Goal: Information Seeking & Learning: Learn about a topic

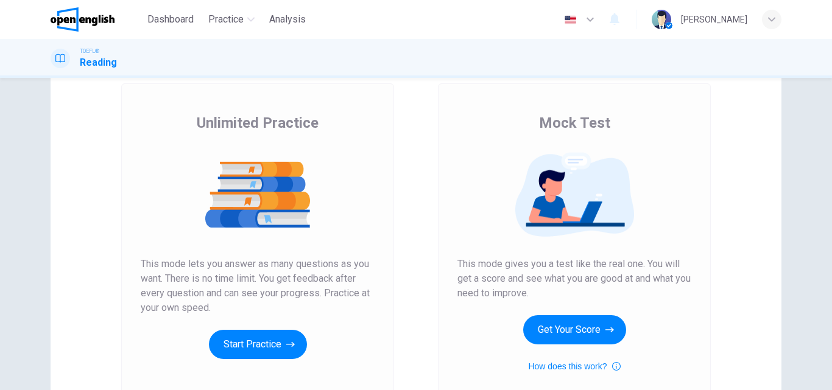
scroll to position [122, 0]
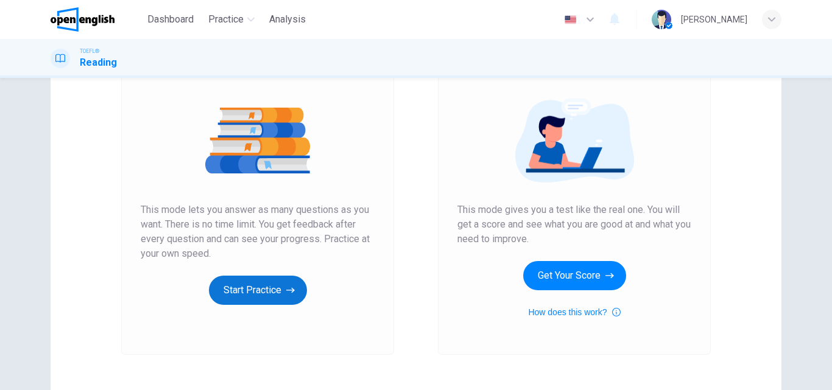
click at [259, 295] on button "Start Practice" at bounding box center [258, 290] width 98 height 29
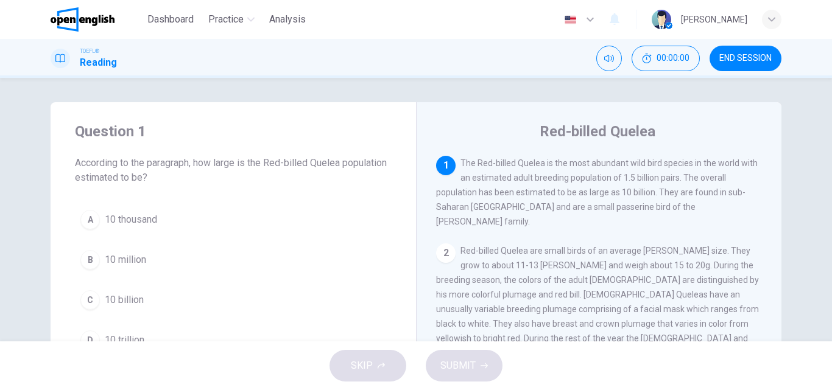
scroll to position [0, 0]
click at [602, 160] on span "The Red-billed Quelea is the most abundant wild bird species in the world with …" at bounding box center [597, 192] width 322 height 68
click at [602, 167] on span "The Red-billed Quelea is the most abundant wild bird species in the world with …" at bounding box center [597, 192] width 322 height 68
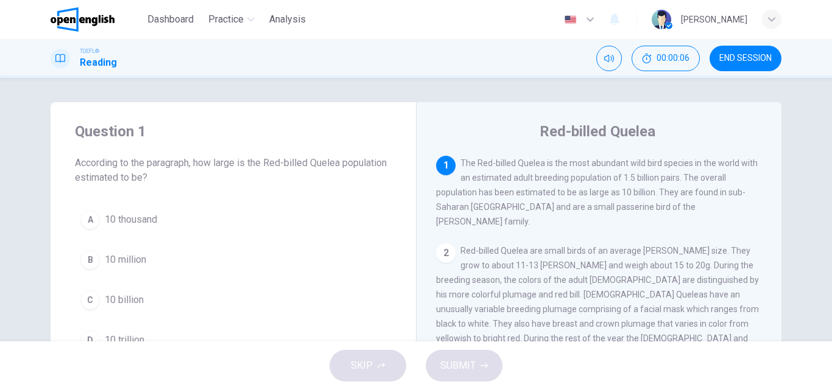
click at [602, 167] on span "The Red-billed Quelea is the most abundant wild bird species in the world with …" at bounding box center [597, 192] width 322 height 68
click at [629, 197] on span "The Red-billed Quelea is the most abundant wild bird species in the world with …" at bounding box center [597, 192] width 322 height 68
drag, startPoint x: 585, startPoint y: 164, endPoint x: 601, endPoint y: 164, distance: 15.2
click at [601, 164] on span "The Red-billed Quelea is the most abundant wild bird species in the world with …" at bounding box center [597, 192] width 322 height 68
click at [611, 180] on span "The Red-billed Quelea is the most abundant wild bird species in the world with …" at bounding box center [597, 192] width 322 height 68
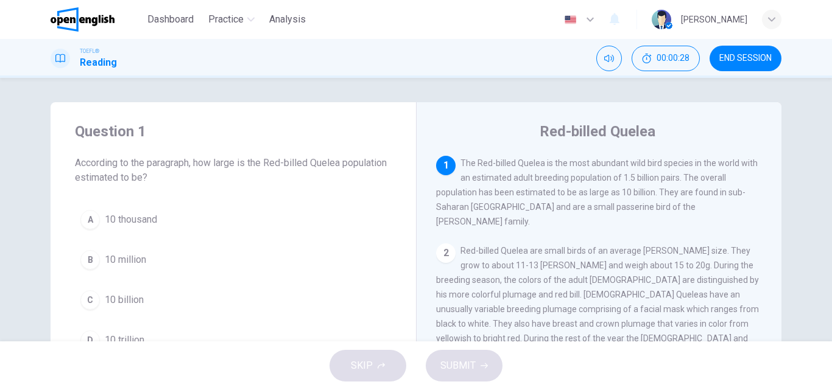
click at [518, 176] on span "The Red-billed Quelea is the most abundant wild bird species in the world with …" at bounding box center [597, 192] width 322 height 68
click at [497, 191] on span "The Red-billed Quelea is the most abundant wild bird species in the world with …" at bounding box center [597, 192] width 322 height 68
click at [554, 192] on span "The Red-billed Quelea is the most abundant wild bird species in the world with …" at bounding box center [597, 192] width 322 height 68
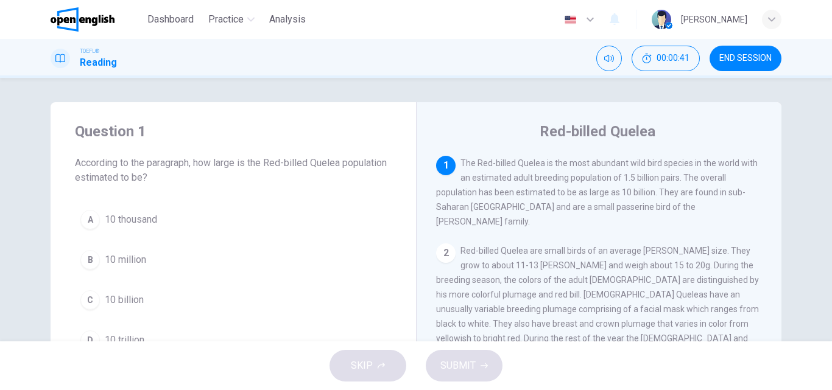
click at [554, 192] on span "The Red-billed Quelea is the most abundant wild bird species in the world with …" at bounding box center [597, 192] width 322 height 68
click at [608, 192] on span "The Red-billed Quelea is the most abundant wild bird species in the world with …" at bounding box center [597, 192] width 322 height 68
click at [637, 193] on span "The Red-billed Quelea is the most abundant wild bird species in the world with …" at bounding box center [597, 192] width 322 height 68
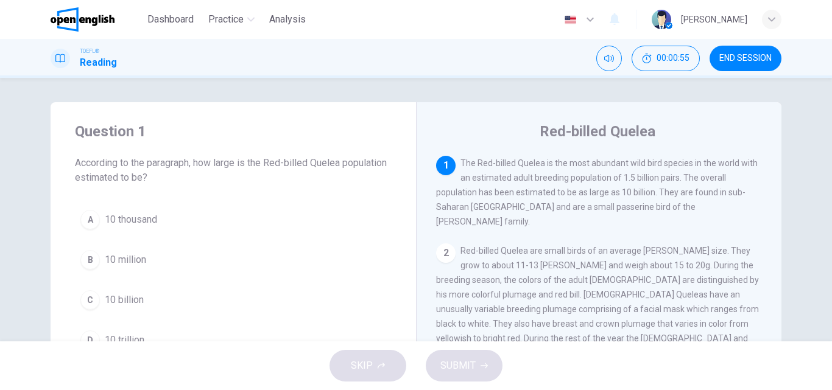
click at [439, 167] on div "1" at bounding box center [445, 165] width 19 height 19
click at [523, 173] on div "1 The Red-billed Quelea is the most abundant wild bird species in the world wit…" at bounding box center [599, 192] width 326 height 73
click at [442, 244] on div "2" at bounding box center [445, 253] width 19 height 19
click at [443, 244] on div "2" at bounding box center [445, 253] width 19 height 19
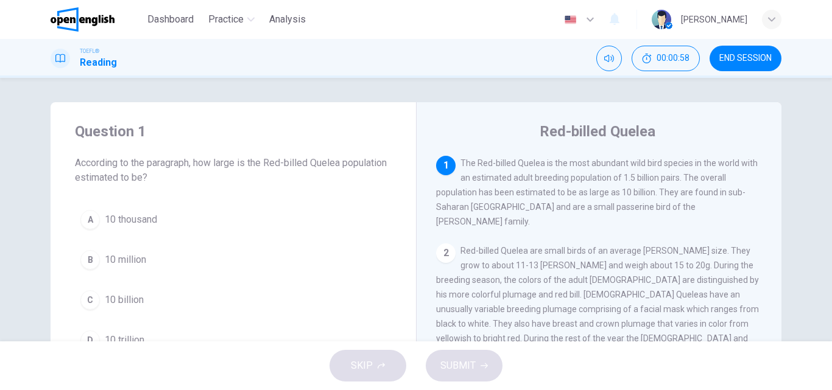
click at [552, 246] on span "Red-billed Quelea are small birds of an average weaver-finch size. They grow to…" at bounding box center [597, 316] width 323 height 141
click at [664, 160] on span "The Red-billed Quelea is the most abundant wild bird species in the world with …" at bounding box center [597, 192] width 322 height 68
drag, startPoint x: 561, startPoint y: 161, endPoint x: 570, endPoint y: 162, distance: 9.2
click at [570, 162] on span "The Red-billed Quelea is the most abundant wild bird species in the world with …" at bounding box center [597, 192] width 322 height 68
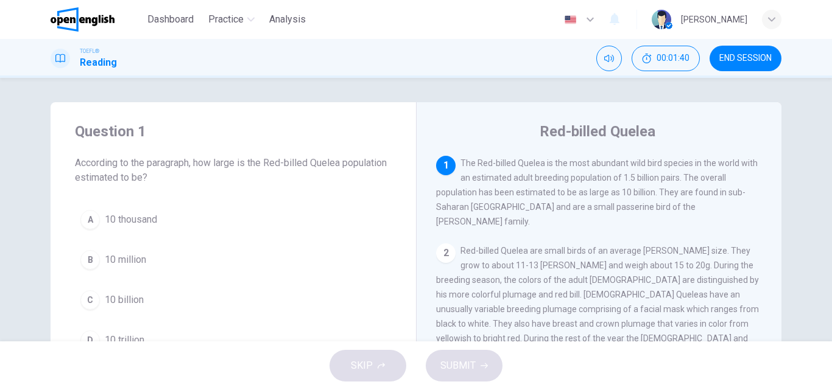
click at [576, 162] on span "The Red-billed Quelea is the most abundant wild bird species in the world with …" at bounding box center [597, 192] width 322 height 68
click at [511, 178] on span "The Red-billed Quelea is the most abundant wild bird species in the world with …" at bounding box center [597, 192] width 322 height 68
click at [488, 178] on span "The Red-billed Quelea is the most abundant wild bird species in the world with …" at bounding box center [597, 192] width 322 height 68
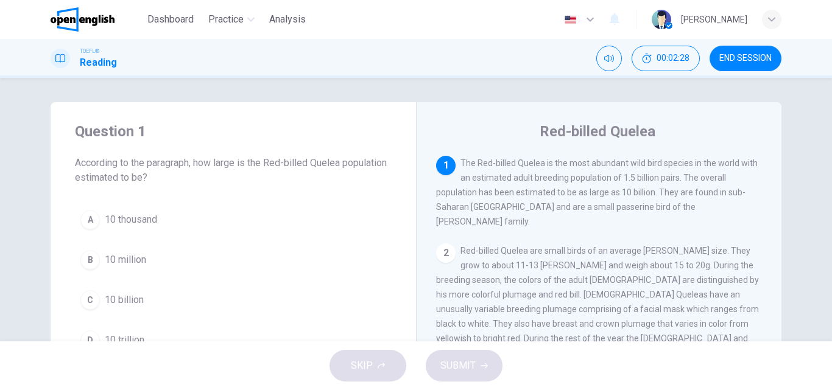
click at [488, 178] on span "The Red-billed Quelea is the most abundant wild bird species in the world with …" at bounding box center [597, 192] width 322 height 68
click at [529, 197] on span "The Red-billed Quelea is the most abundant wild bird species in the world with …" at bounding box center [597, 192] width 322 height 68
click at [534, 222] on div "1 The Red-billed Quelea is the most abundant wild bird species in the world wit…" at bounding box center [607, 331] width 342 height 350
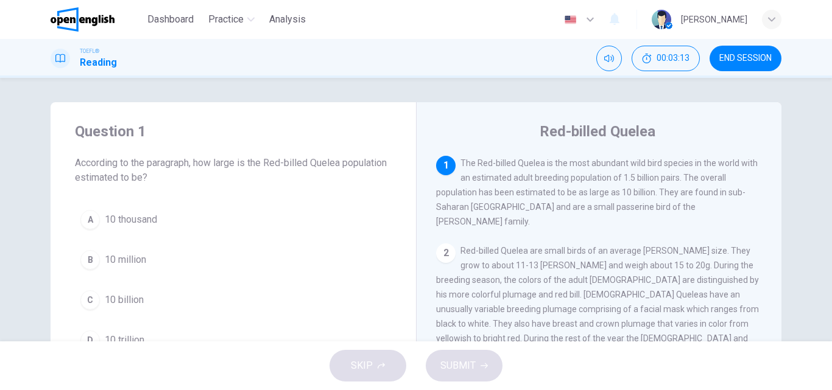
drag, startPoint x: 653, startPoint y: 195, endPoint x: 668, endPoint y: 196, distance: 14.6
click at [668, 196] on span "The Red-billed Quelea is the most abundant wild bird species in the world with …" at bounding box center [597, 192] width 322 height 68
click at [673, 203] on div "1 The Red-billed Quelea is the most abundant wild bird species in the world wit…" at bounding box center [599, 192] width 326 height 73
drag, startPoint x: 488, startPoint y: 208, endPoint x: 438, endPoint y: 209, distance: 50.6
click at [442, 209] on span "The Red-billed Quelea is the most abundant wild bird species in the world with …" at bounding box center [597, 192] width 322 height 68
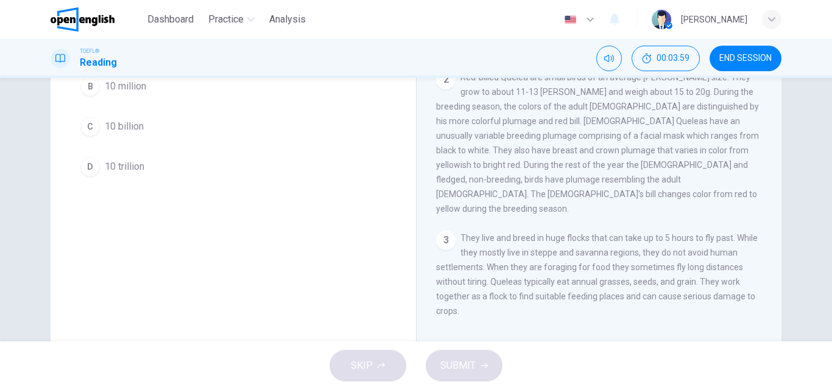
scroll to position [147, 0]
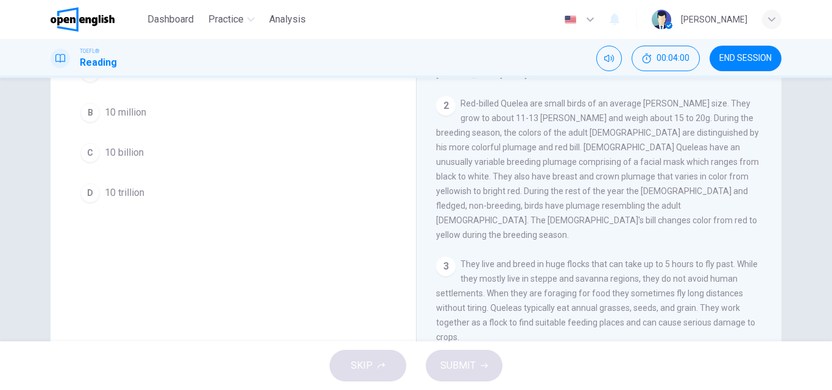
click at [131, 150] on span "10 billion" at bounding box center [124, 153] width 39 height 15
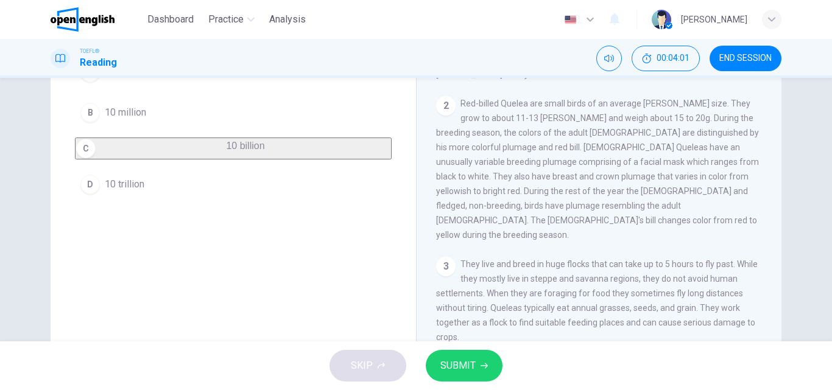
click at [481, 359] on button "SUBMIT" at bounding box center [464, 366] width 77 height 32
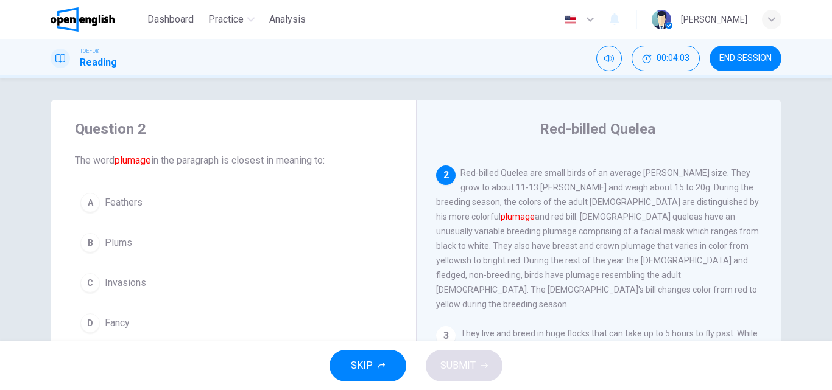
scroll to position [0, 0]
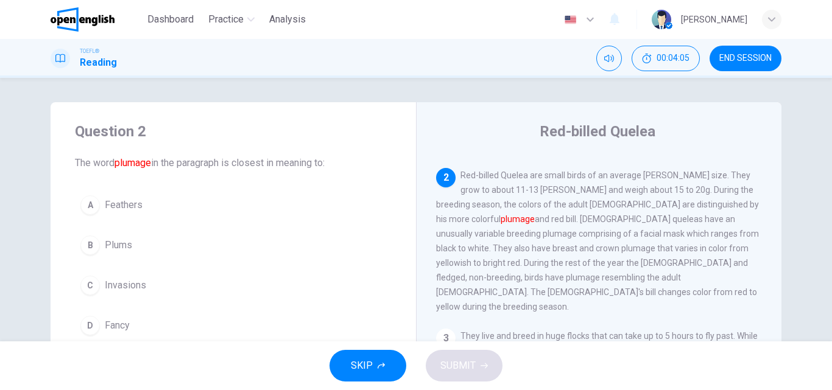
click at [127, 163] on font "plumage" at bounding box center [132, 163] width 37 height 12
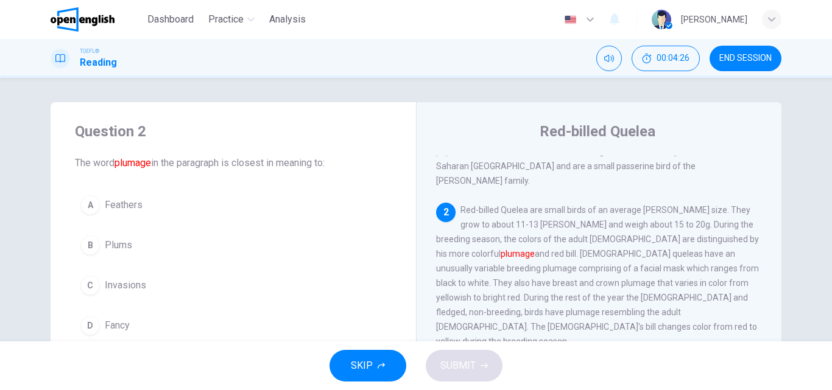
scroll to position [61, 0]
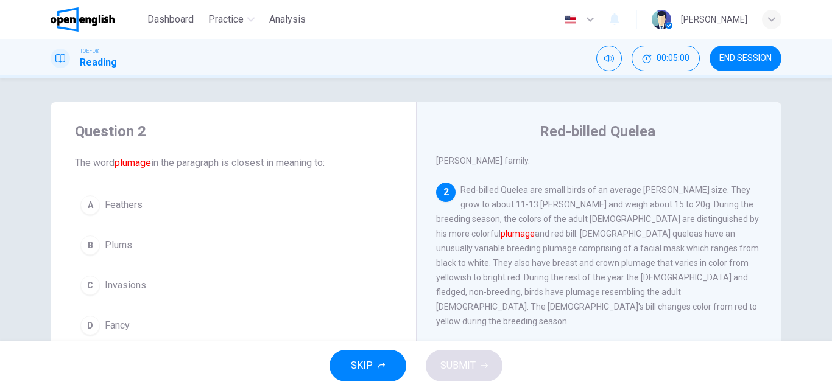
click at [611, 185] on span "Red-billed Quelea are small birds of an average weaver-finch size. They grow to…" at bounding box center [597, 255] width 323 height 141
drag, startPoint x: 568, startPoint y: 194, endPoint x: 588, endPoint y: 193, distance: 19.5
click at [583, 194] on span "Red-billed Quelea are small birds of an average weaver-finch size. They grow to…" at bounding box center [597, 255] width 323 height 141
click at [629, 193] on span "Red-billed Quelea are small birds of an average weaver-finch size. They grow to…" at bounding box center [597, 255] width 323 height 141
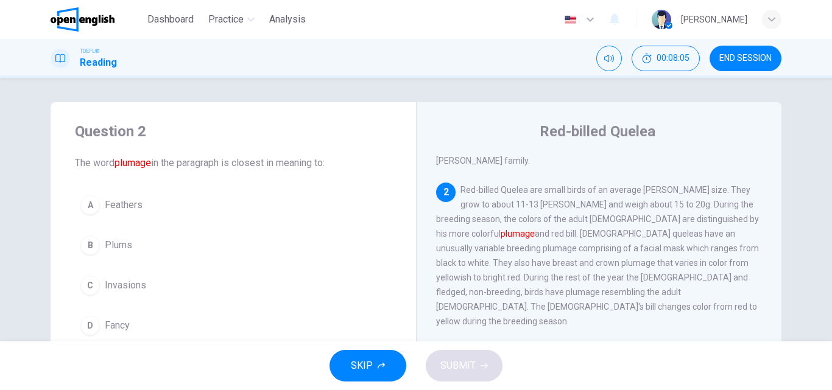
click at [696, 211] on span "Red-billed Quelea are small birds of an average weaver-finch size. They grow to…" at bounding box center [597, 255] width 323 height 141
drag, startPoint x: 450, startPoint y: 220, endPoint x: 465, endPoint y: 220, distance: 14.6
click at [464, 220] on span "Red-billed Quelea are small birds of an average weaver-finch size. They grow to…" at bounding box center [597, 255] width 323 height 141
click at [473, 220] on span "Red-billed Quelea are small birds of an average weaver-finch size. They grow to…" at bounding box center [597, 255] width 323 height 141
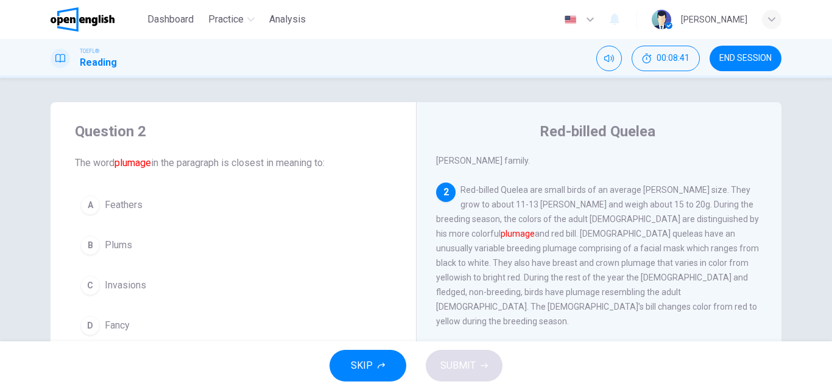
drag, startPoint x: 116, startPoint y: 163, endPoint x: 162, endPoint y: 164, distance: 46.3
click at [162, 164] on span "The word plumage in the paragraph is closest in meaning to:" at bounding box center [233, 163] width 317 height 15
click at [156, 167] on span "The word plumage in the paragraph is closest in meaning to:" at bounding box center [233, 163] width 317 height 15
click at [245, 162] on span "The word plumage in the paragraph is closest in meaning to:" at bounding box center [233, 163] width 317 height 15
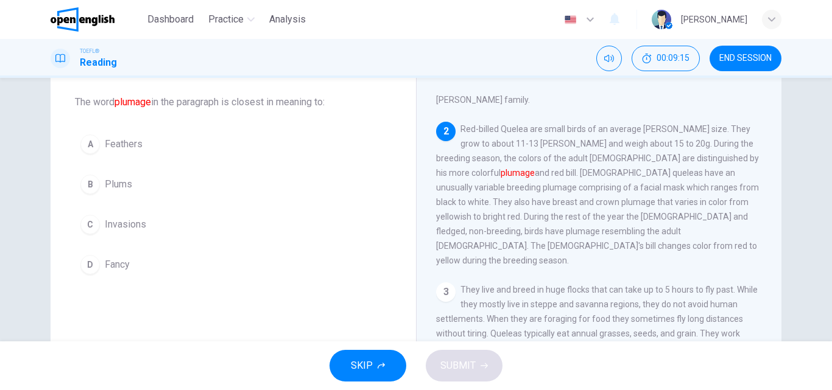
click at [138, 148] on span "Feathers" at bounding box center [124, 144] width 38 height 15
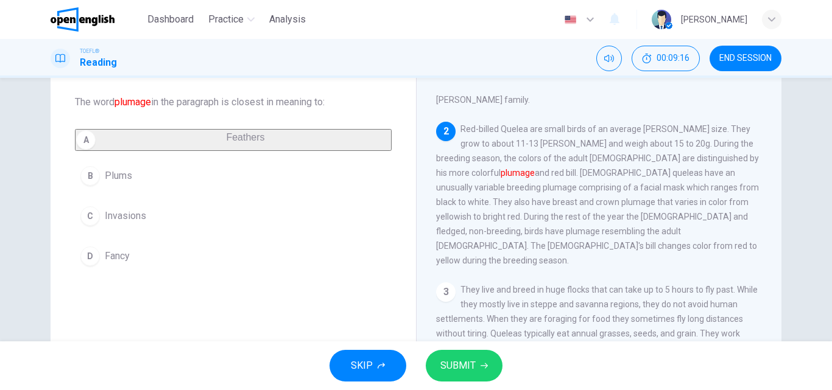
click at [476, 366] on button "SUBMIT" at bounding box center [464, 366] width 77 height 32
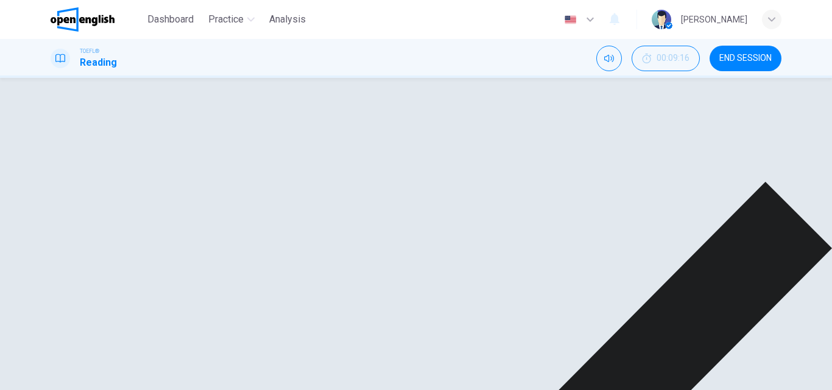
scroll to position [183, 0]
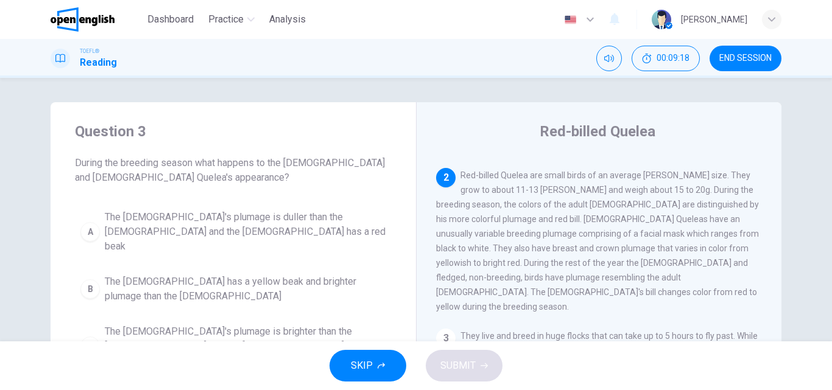
scroll to position [61, 0]
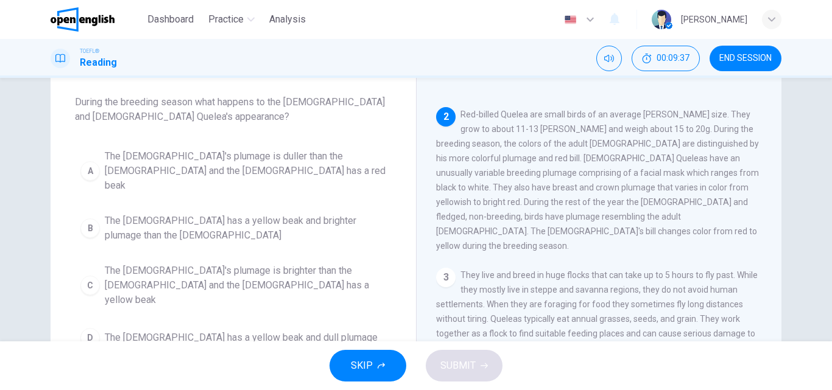
drag, startPoint x: 133, startPoint y: 100, endPoint x: 149, endPoint y: 101, distance: 15.9
click at [149, 101] on span "During the breeding season what happens to the male and female Quelea's appeara…" at bounding box center [233, 109] width 317 height 29
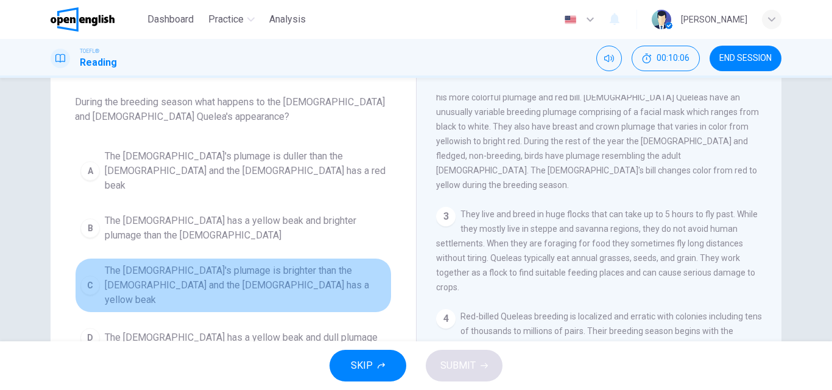
click at [230, 264] on span "The male's plumage is brighter than the female and the female has a yellow beak" at bounding box center [245, 286] width 281 height 44
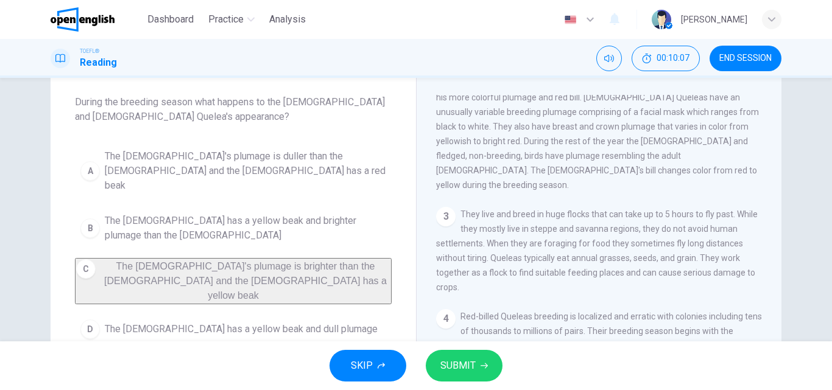
click at [470, 361] on span "SUBMIT" at bounding box center [457, 366] width 35 height 17
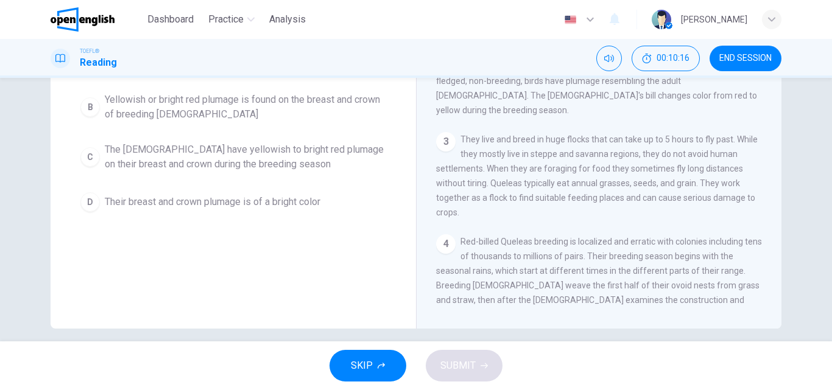
scroll to position [208, 0]
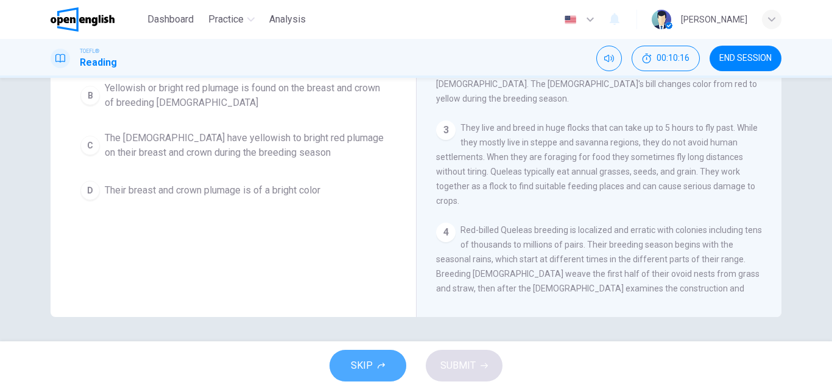
click at [364, 365] on span "SKIP" at bounding box center [362, 366] width 22 height 17
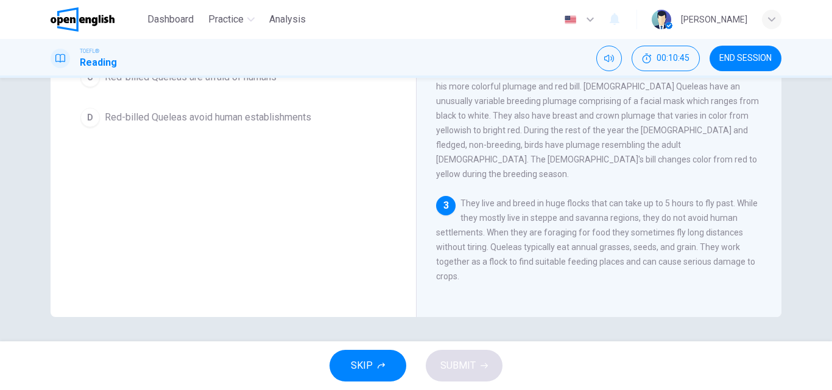
click at [555, 199] on span "They live and breed in huge flocks that can take up to 5 hours to fly past. Whi…" at bounding box center [597, 240] width 322 height 83
click at [574, 199] on span "They live and breed in huge flocks that can take up to 5 hours to fly past. Whi…" at bounding box center [597, 240] width 322 height 83
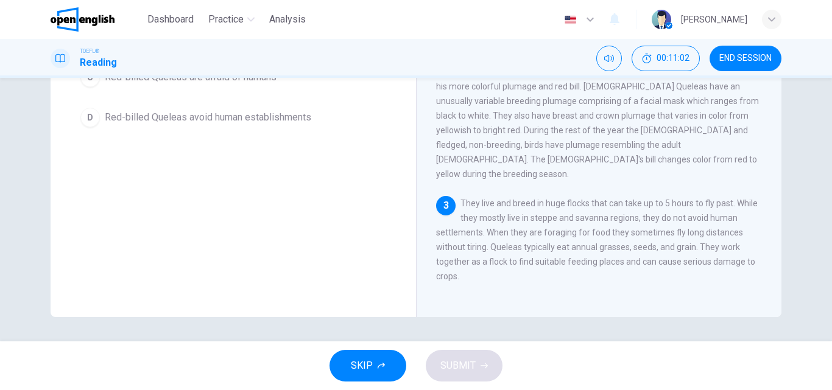
drag, startPoint x: 640, startPoint y: 185, endPoint x: 661, endPoint y: 185, distance: 20.7
click at [661, 199] on span "They live and breed in huge flocks that can take up to 5 hours to fly past. Whi…" at bounding box center [597, 240] width 322 height 83
click at [669, 201] on span "They live and breed in huge flocks that can take up to 5 hours to fly past. Whi…" at bounding box center [597, 240] width 322 height 83
click at [720, 199] on span "They live and breed in huge flocks that can take up to 5 hours to fly past. Whi…" at bounding box center [597, 240] width 322 height 83
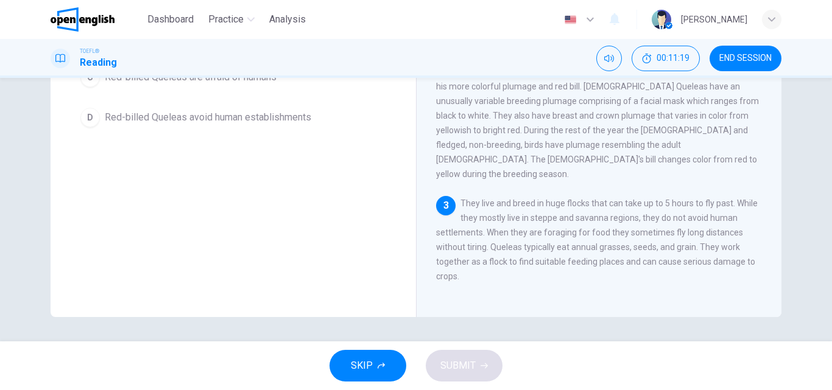
click at [543, 200] on span "They live and breed in huge flocks that can take up to 5 hours to fly past. Whi…" at bounding box center [597, 240] width 322 height 83
click at [586, 202] on span "They live and breed in huge flocks that can take up to 5 hours to fly past. Whi…" at bounding box center [597, 240] width 322 height 83
click at [590, 199] on span "They live and breed in huge flocks that can take up to 5 hours to fly past. Whi…" at bounding box center [597, 240] width 322 height 83
click at [606, 199] on span "They live and breed in huge flocks that can take up to 5 hours to fly past. Whi…" at bounding box center [597, 240] width 322 height 83
click at [713, 206] on div "3 They live and breed in huge flocks that can take up to 5 hours to fly past. W…" at bounding box center [599, 240] width 326 height 88
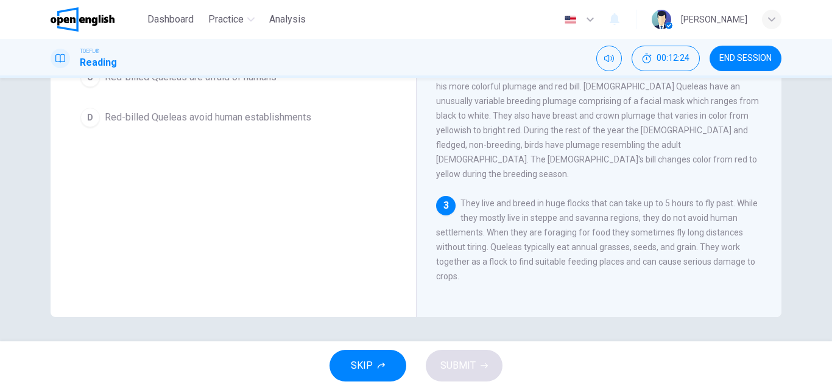
click at [489, 243] on span "They live and breed in huge flocks that can take up to 5 hours to fly past. Whi…" at bounding box center [597, 240] width 322 height 83
click at [515, 263] on div "3 They live and breed in huge flocks that can take up to 5 hours to fly past. W…" at bounding box center [599, 240] width 326 height 88
click at [473, 243] on span "They live and breed in huge flocks that can take up to 5 hours to fly past. Whi…" at bounding box center [597, 240] width 322 height 83
click at [516, 243] on span "They live and breed in huge flocks that can take up to 5 hours to fly past. Whi…" at bounding box center [597, 240] width 322 height 83
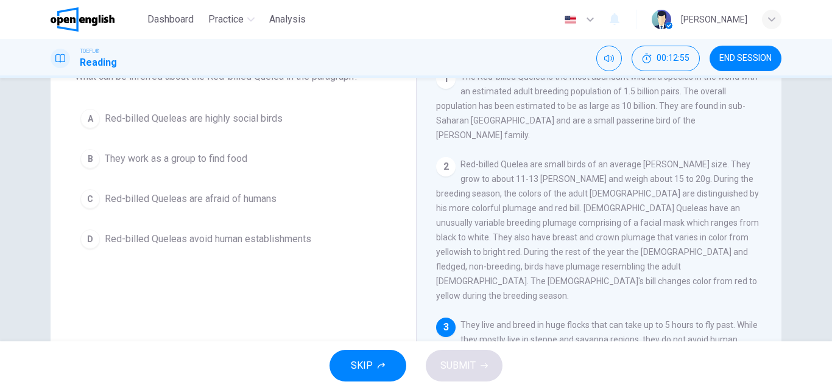
scroll to position [26, 0]
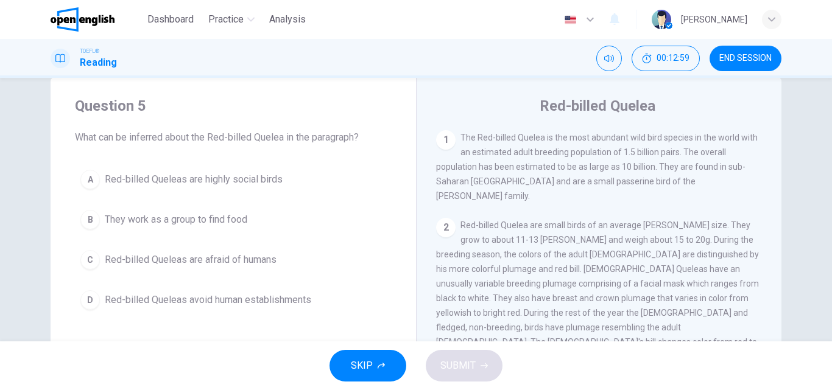
click at [233, 140] on span "What can be inferred about the Red-billed Quelea in the paragraph?" at bounding box center [233, 137] width 317 height 15
click at [141, 138] on span "What can be inferred about the Red-billed Quelea in the paragraph?" at bounding box center [233, 137] width 317 height 15
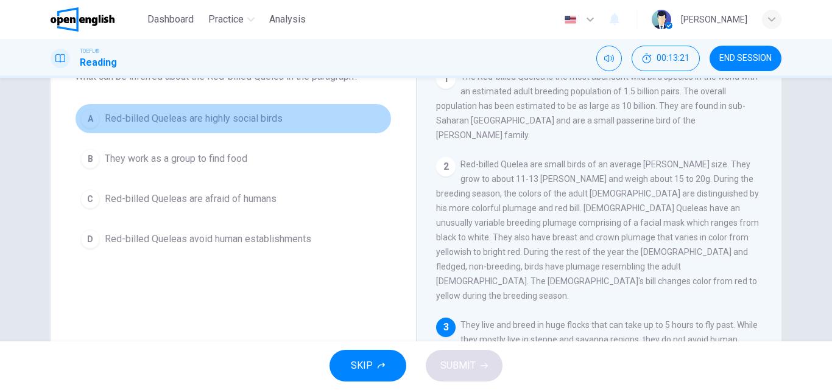
click at [222, 118] on span "Red-billed Queleas are highly social birds" at bounding box center [194, 118] width 178 height 15
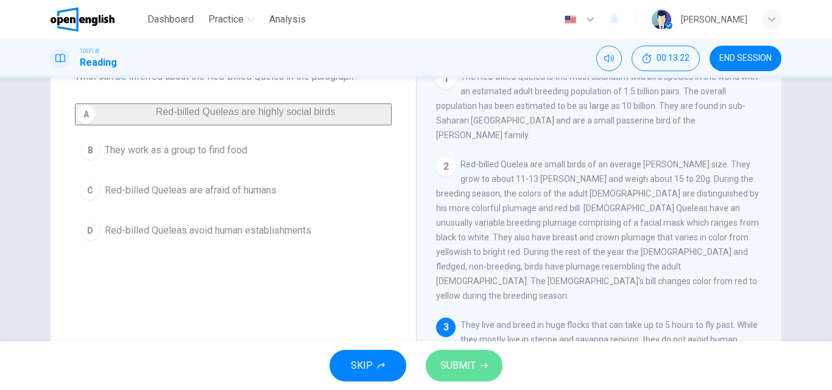
click at [474, 364] on span "SUBMIT" at bounding box center [457, 366] width 35 height 17
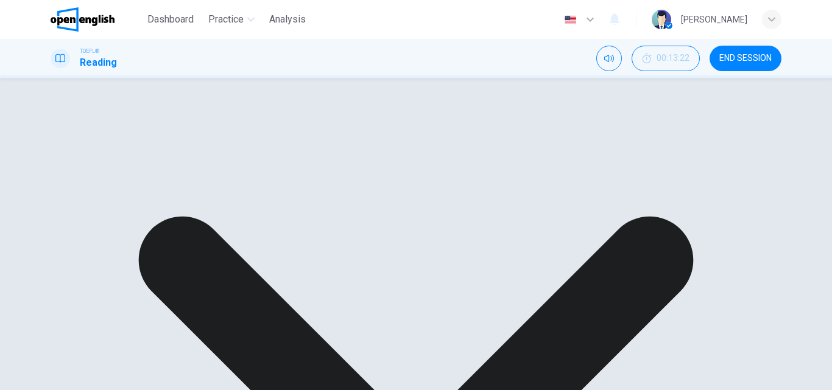
click at [240, 158] on div "A Red-billed Queleas are highly social birds B They work as a group to find foo…" at bounding box center [233, 162] width 317 height 117
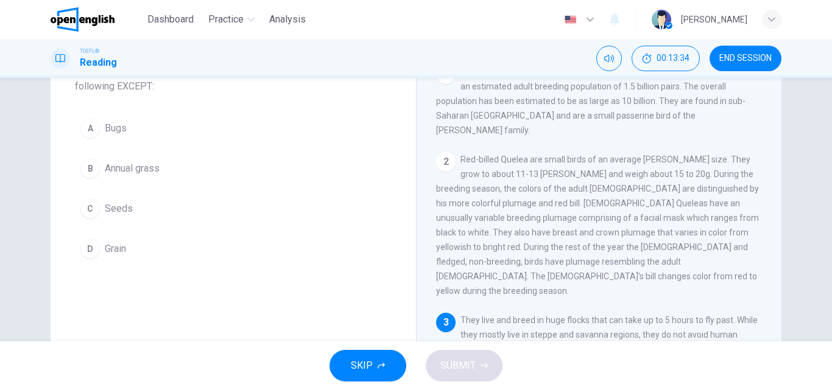
scroll to position [208, 0]
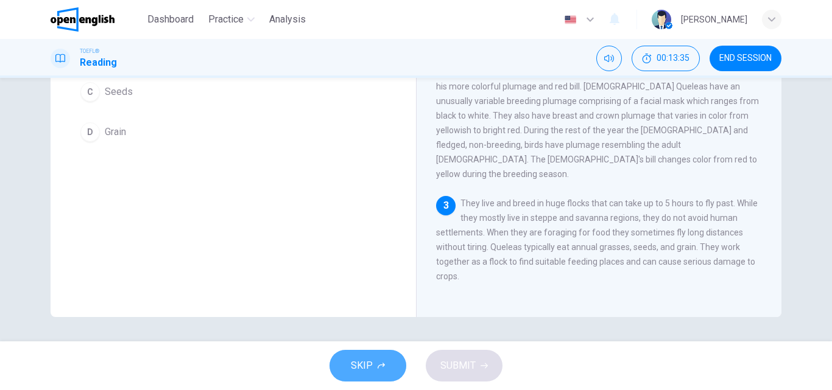
click at [380, 376] on button "SKIP" at bounding box center [367, 366] width 77 height 32
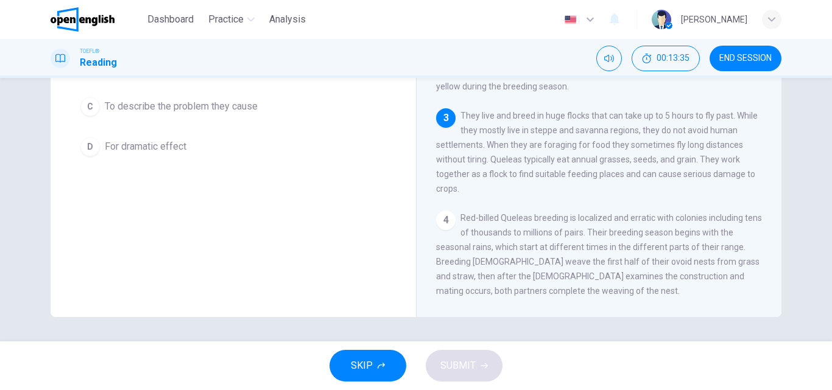
scroll to position [90, 0]
click at [384, 363] on icon "button" at bounding box center [381, 365] width 7 height 7
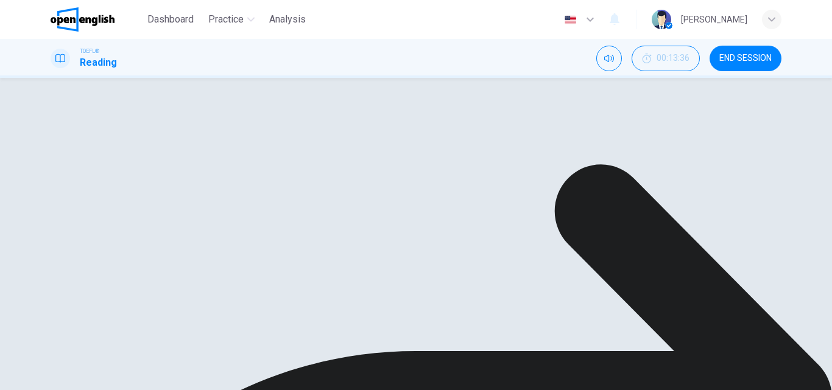
scroll to position [26, 0]
click at [99, 138] on span "The author notes that flocks of Red-billed Quelea can take up to 5 hours to fly…" at bounding box center [233, 152] width 317 height 44
click at [174, 134] on span "The author notes that flocks of Red-billed Quelea can take up to 5 hours to fly…" at bounding box center [233, 152] width 317 height 44
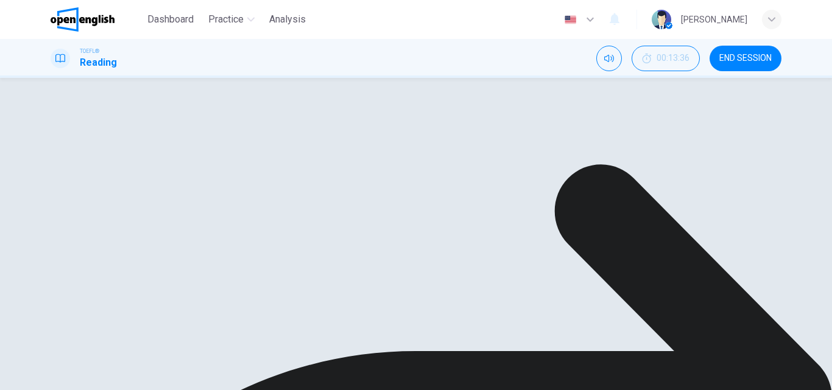
click at [128, 150] on span "The author notes that flocks of Red-billed Quelea can take up to 5 hours to fly…" at bounding box center [233, 152] width 317 height 44
click at [239, 152] on span "The author notes that flocks of Red-billed Quelea can take up to 5 hours to fly…" at bounding box center [233, 152] width 317 height 44
click at [166, 153] on span "The author notes that flocks of Red-billed Quelea can take up to 5 hours to fly…" at bounding box center [233, 152] width 317 height 44
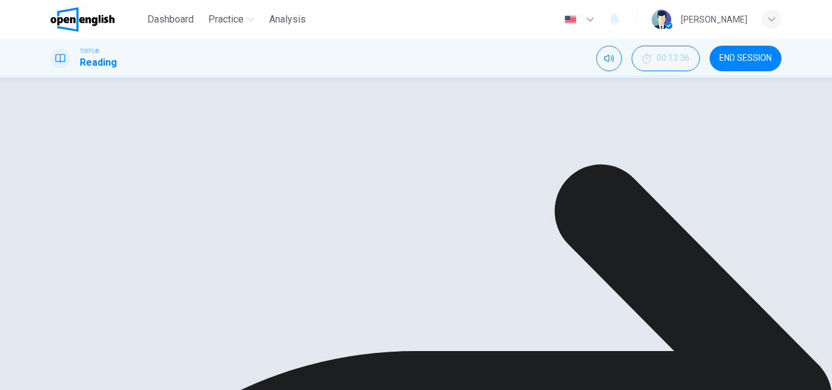
click at [166, 153] on span "The author notes that flocks of Red-billed Quelea can take up to 5 hours to fly…" at bounding box center [233, 152] width 317 height 44
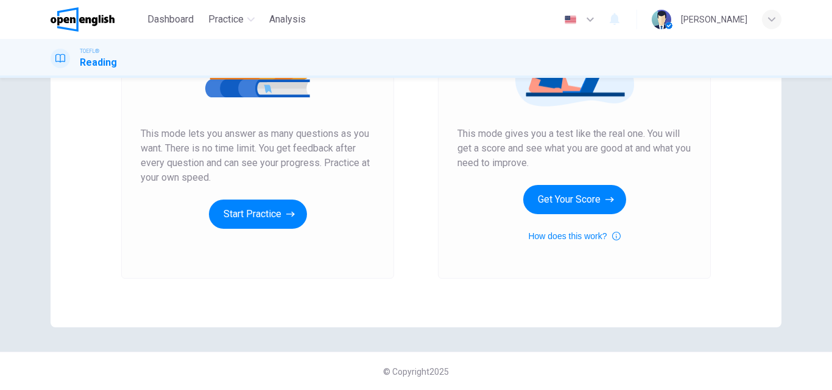
scroll to position [199, 0]
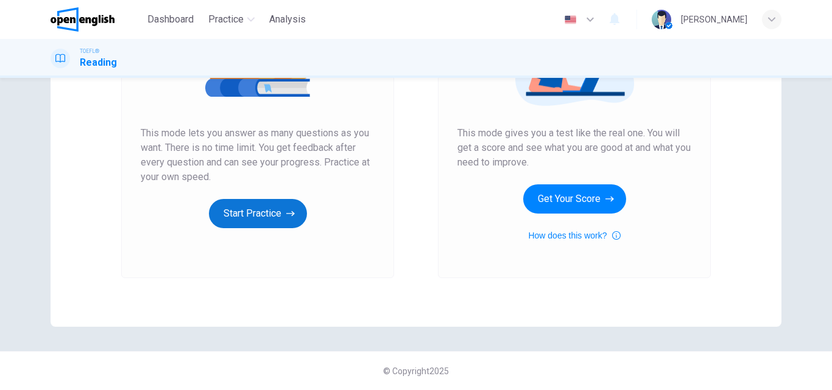
click at [258, 215] on button "Start Practice" at bounding box center [258, 213] width 98 height 29
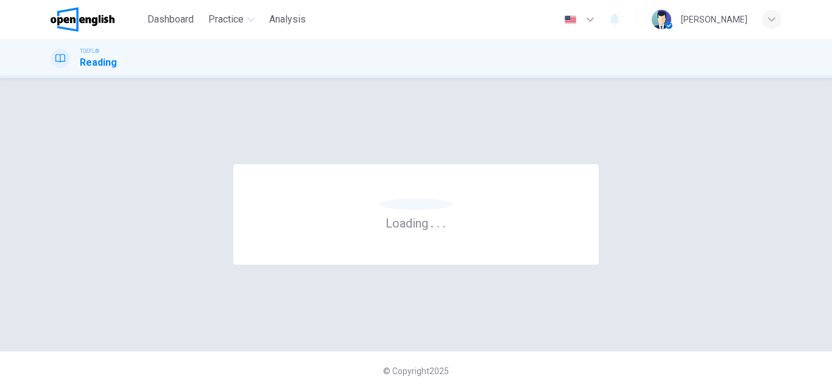
scroll to position [0, 0]
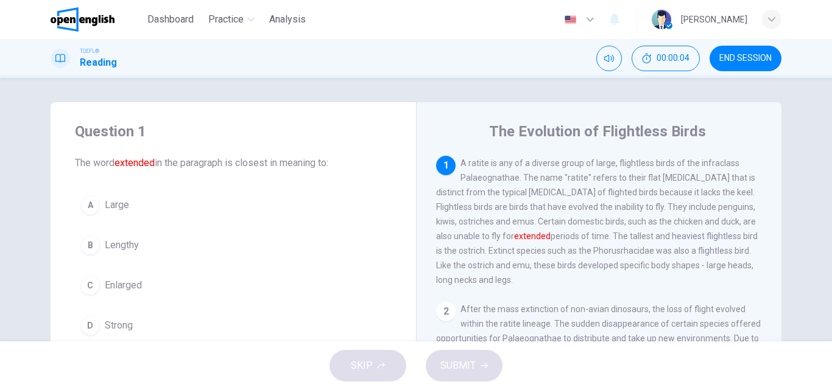
click at [531, 130] on h4 "The Evolution of Flightless Birds" at bounding box center [597, 131] width 217 height 19
click at [546, 132] on h4 "The Evolution of Flightless Birds" at bounding box center [597, 131] width 217 height 19
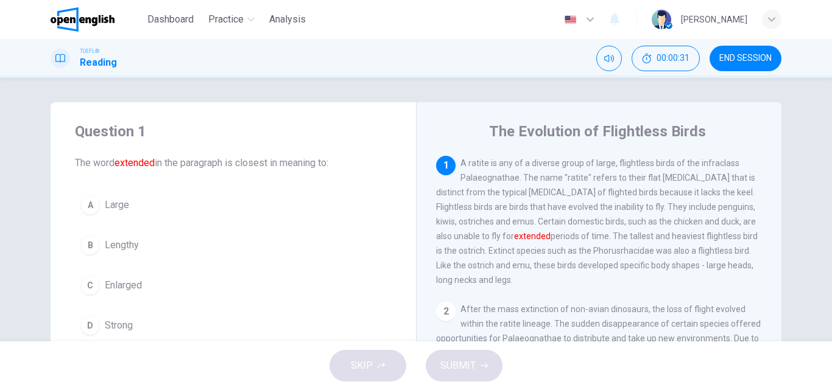
click at [523, 132] on h4 "The Evolution of Flightless Birds" at bounding box center [597, 131] width 217 height 19
click at [489, 162] on span "A ratite is any of a diverse group of large, flightless birds of the infraclass…" at bounding box center [597, 221] width 322 height 127
click at [548, 163] on span "A ratite is any of a diverse group of large, flightless birds of the infraclass…" at bounding box center [597, 221] width 322 height 127
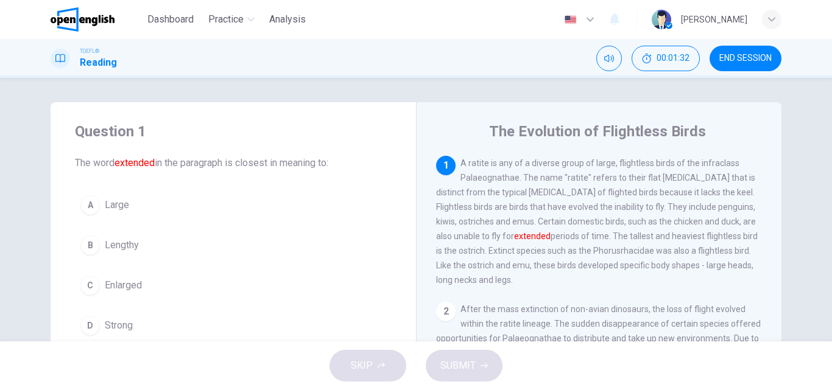
click at [548, 163] on span "A ratite is any of a diverse group of large, flightless birds of the infraclass…" at bounding box center [597, 221] width 322 height 127
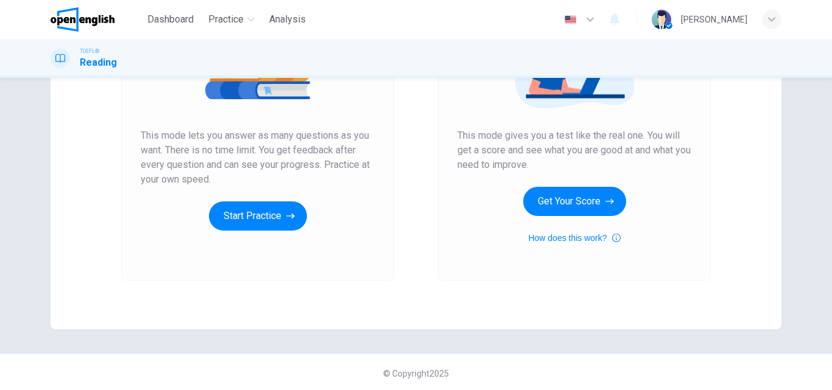
scroll to position [199, 0]
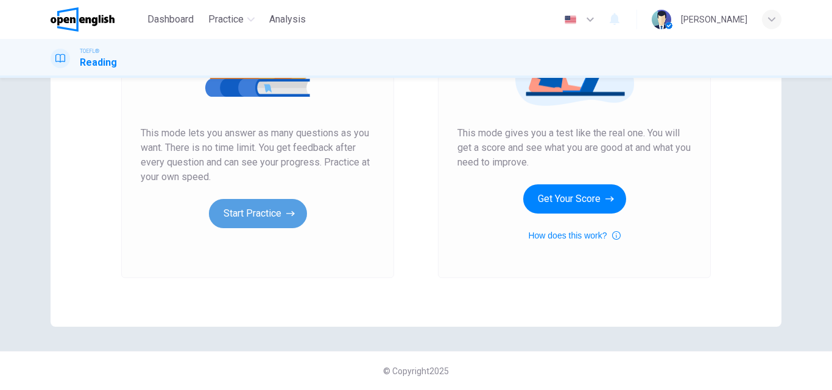
click at [250, 211] on button "Start Practice" at bounding box center [258, 213] width 98 height 29
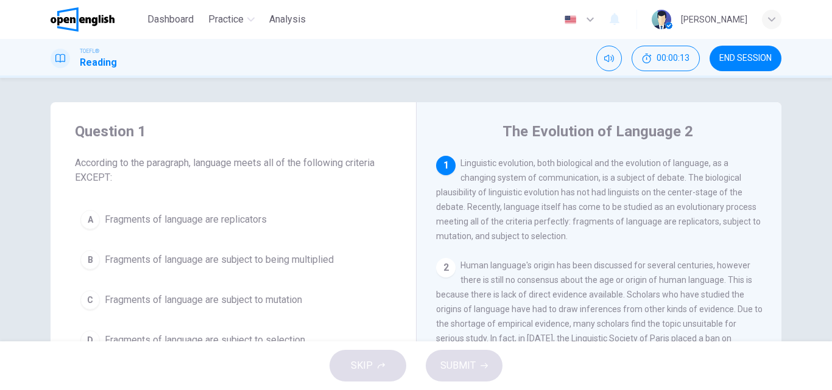
click at [465, 164] on span "Linguistic evolution, both biological and the evolution of language, as a chang…" at bounding box center [598, 199] width 325 height 83
click at [577, 184] on div "1 Linguistic evolution, both biological and the evolution of language, as a cha…" at bounding box center [599, 200] width 326 height 88
click at [772, 15] on div "button" at bounding box center [771, 19] width 19 height 19
click at [772, 390] on div at bounding box center [416, 390] width 832 height 0
